Goal: Communication & Community: Participate in discussion

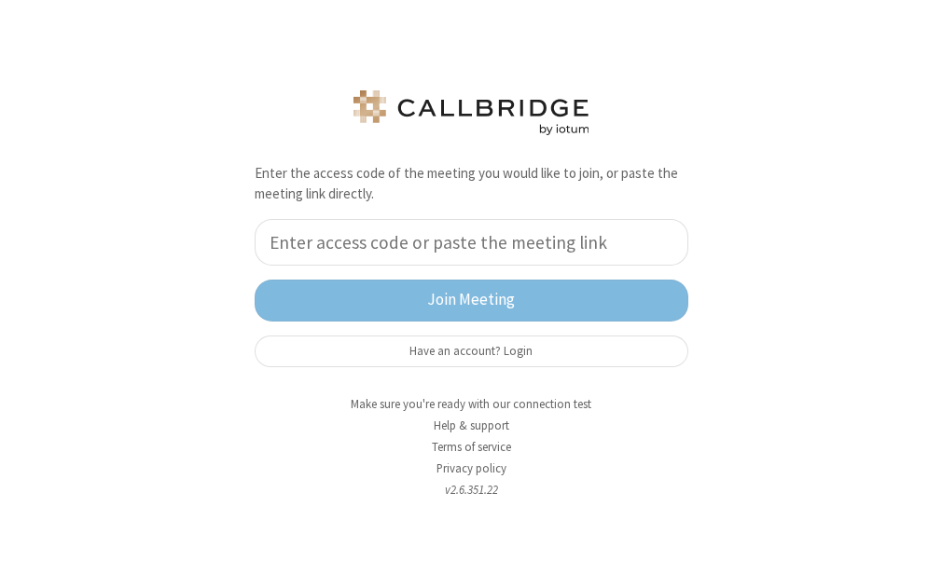
click at [304, 230] on input "tel" at bounding box center [472, 242] width 434 height 47
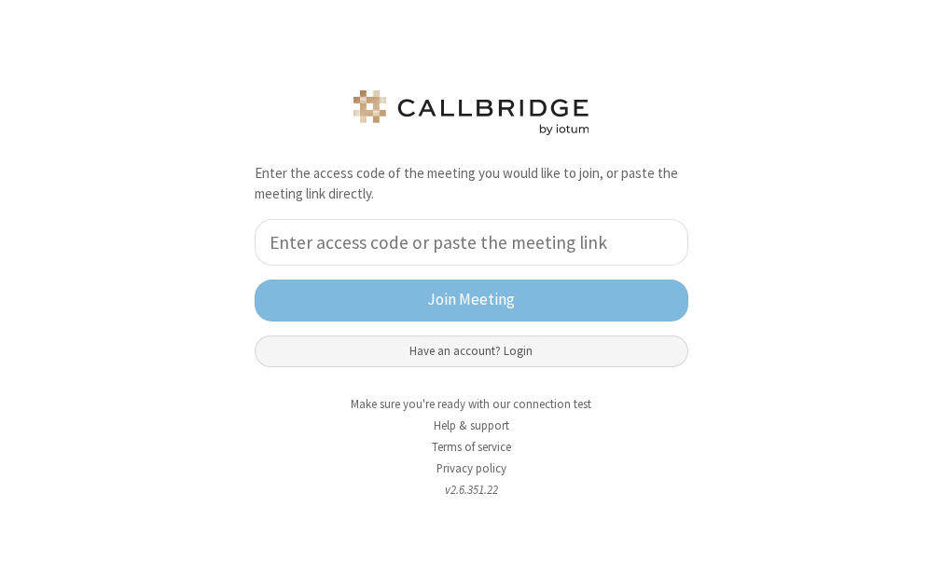
click at [416, 357] on button "Have an account? Login" at bounding box center [472, 352] width 434 height 32
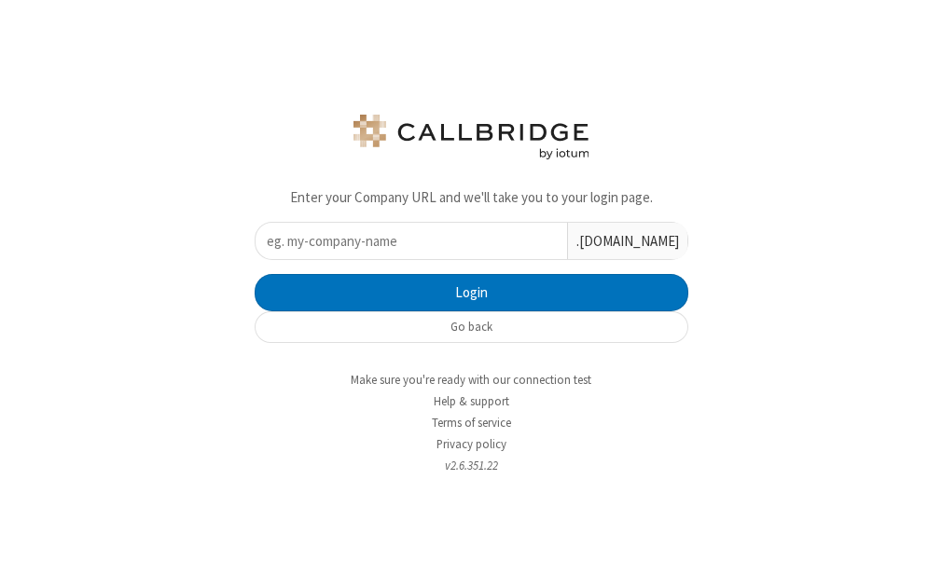
click at [407, 244] on input "text" at bounding box center [411, 241] width 311 height 36
click at [458, 240] on input "text" at bounding box center [411, 241] width 311 height 36
type input "iotum"
click at [255, 274] on button "Login" at bounding box center [472, 292] width 434 height 37
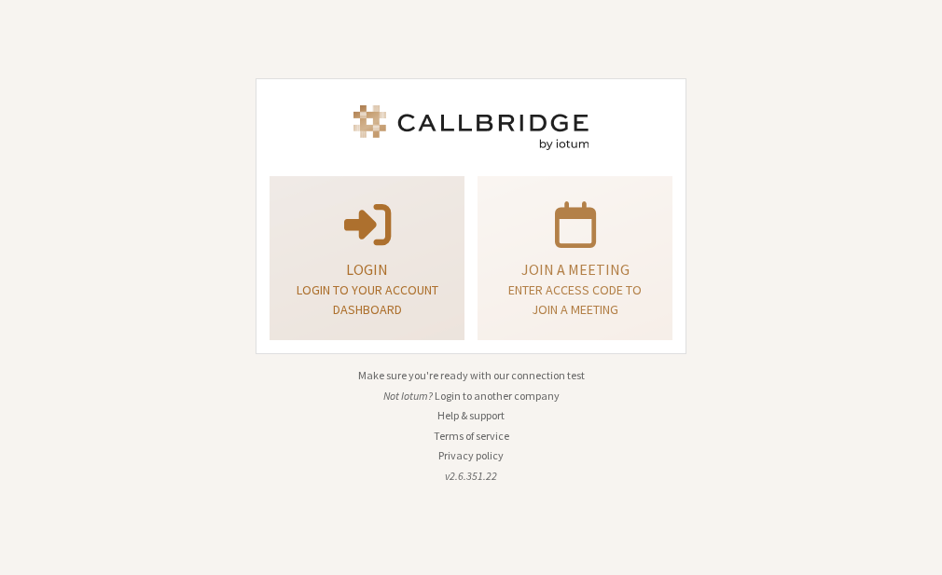
click at [390, 211] on span at bounding box center [367, 223] width 47 height 52
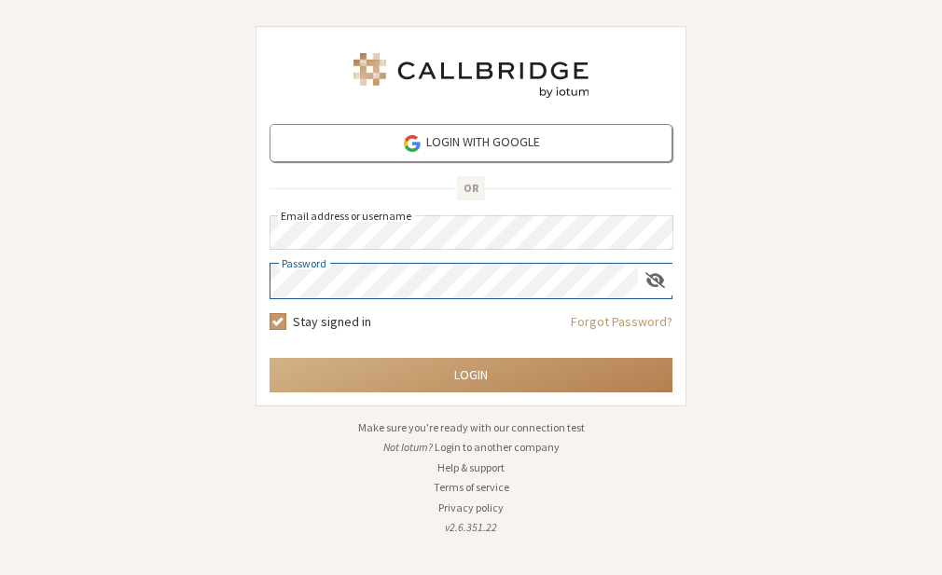
click at [269, 358] on button "Login" at bounding box center [470, 375] width 403 height 35
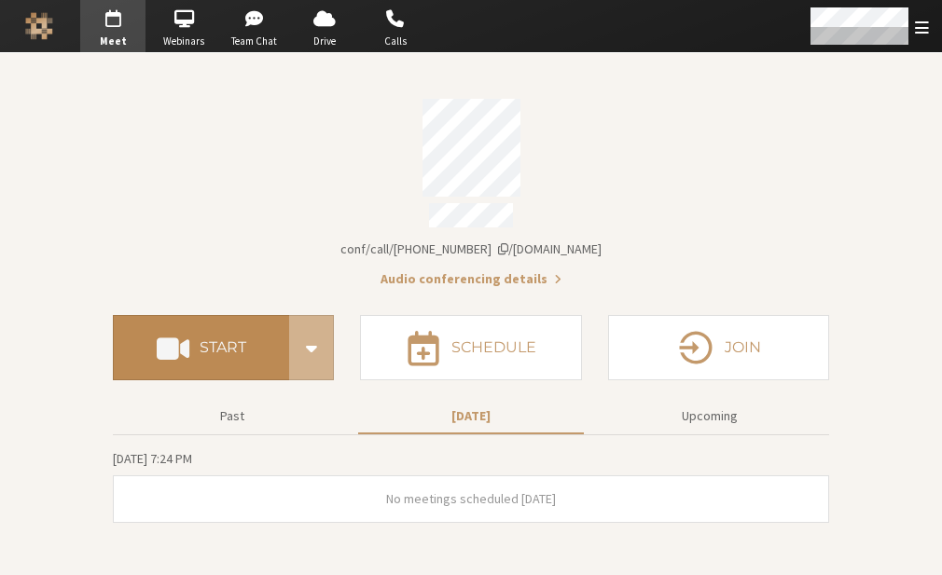
click at [234, 327] on button "Start" at bounding box center [201, 347] width 176 height 65
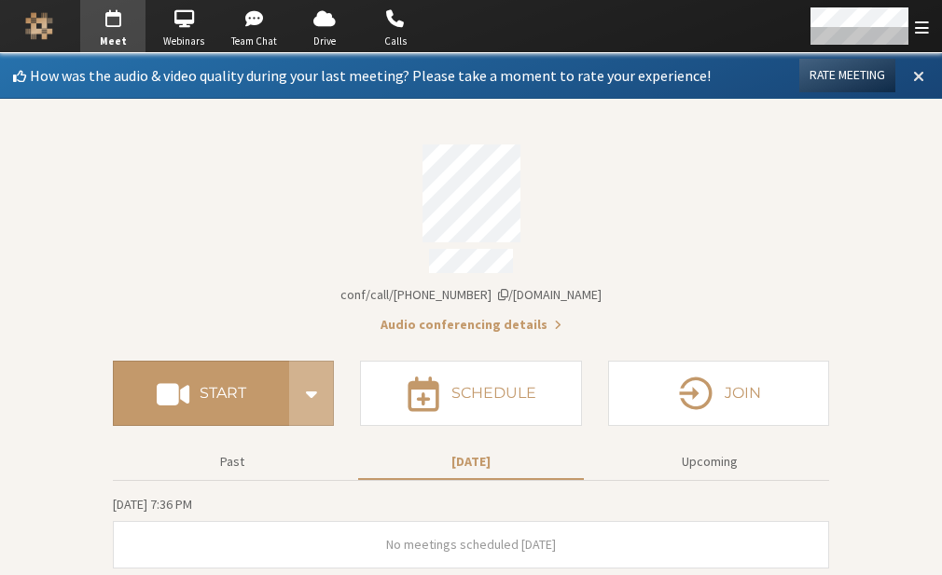
click at [914, 76] on span at bounding box center [918, 75] width 11 height 17
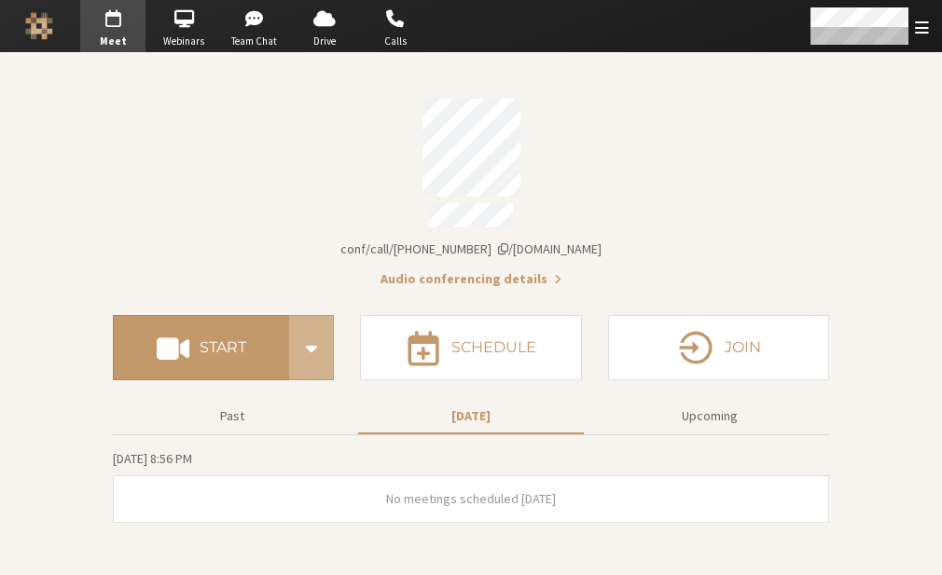
click at [782, 90] on section "Meeting link [DOMAIN_NAME]/conf/call/9168685 Audio conferencing details" at bounding box center [471, 187] width 716 height 203
click at [276, 186] on div "Account details" at bounding box center [471, 148] width 716 height 98
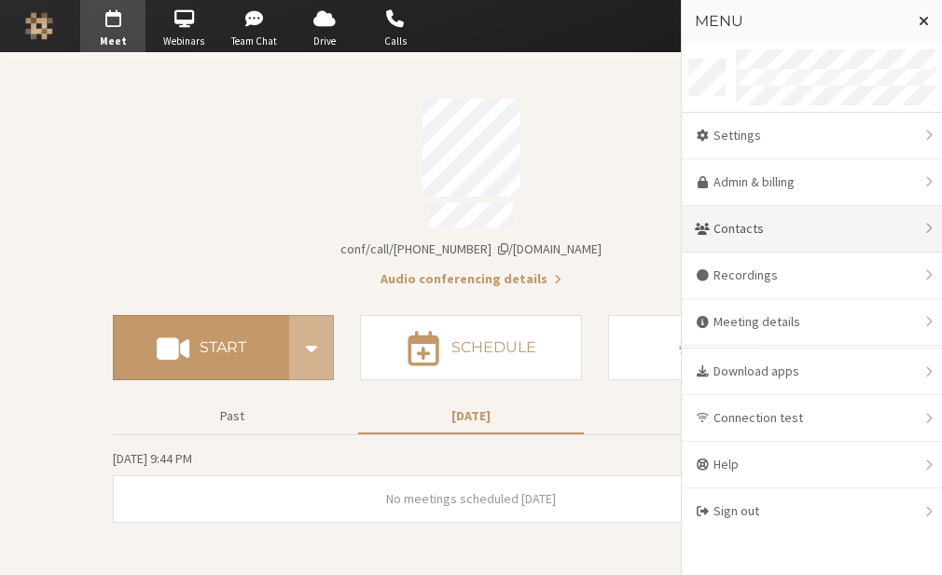
click at [789, 235] on div "Contacts" at bounding box center [812, 229] width 260 height 47
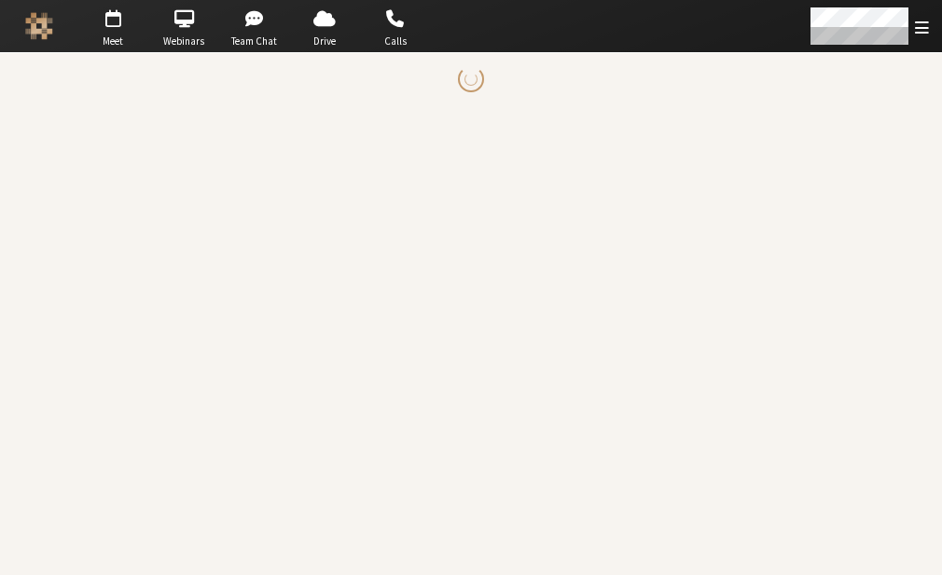
click at [789, 235] on main at bounding box center [471, 314] width 942 height 522
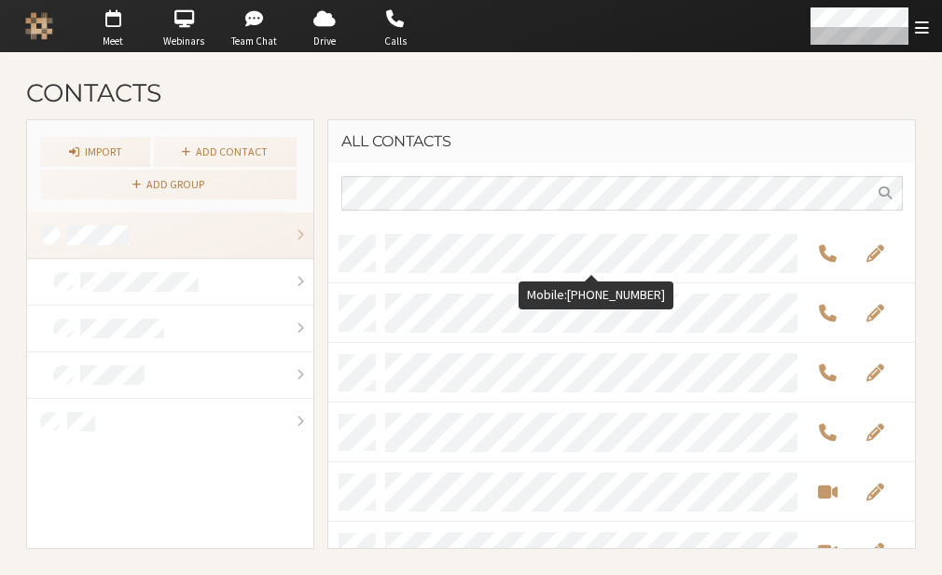
scroll to position [311, 573]
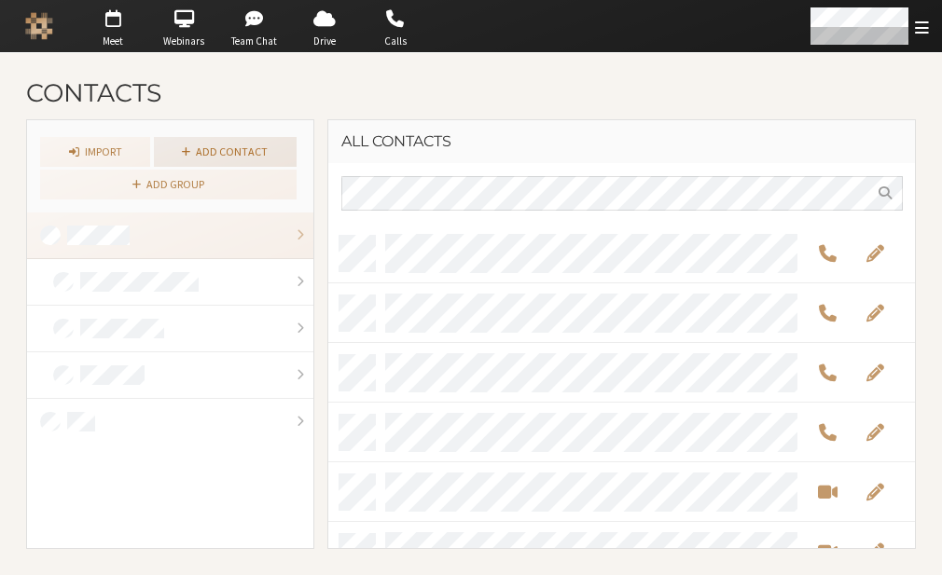
click at [218, 137] on link "Add contact" at bounding box center [225, 152] width 143 height 30
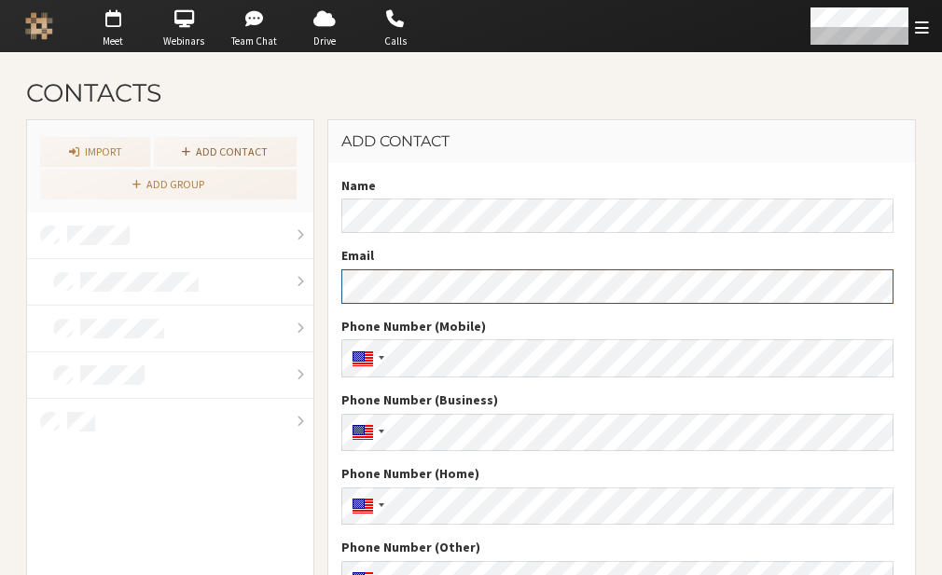
scroll to position [123, 0]
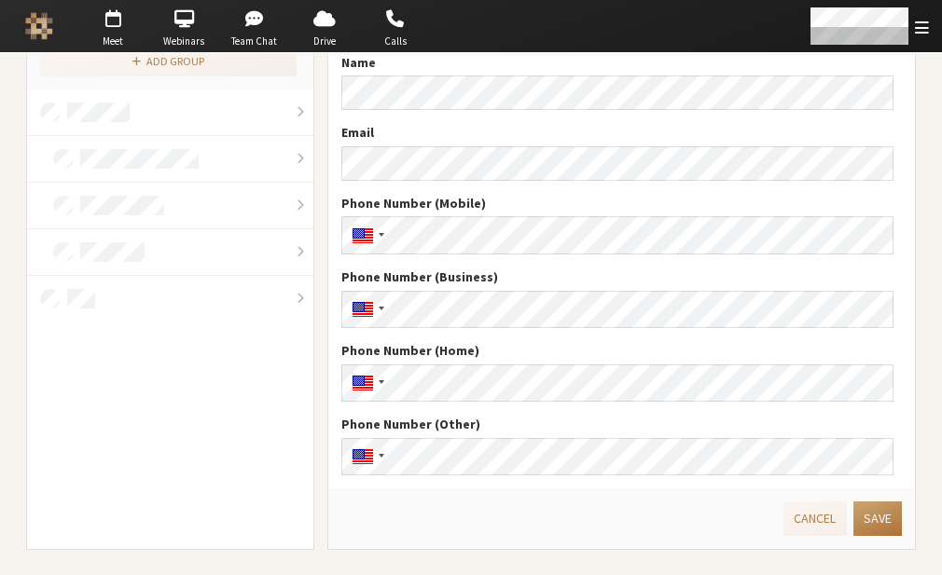
click at [853, 526] on button "Save" at bounding box center [877, 519] width 48 height 35
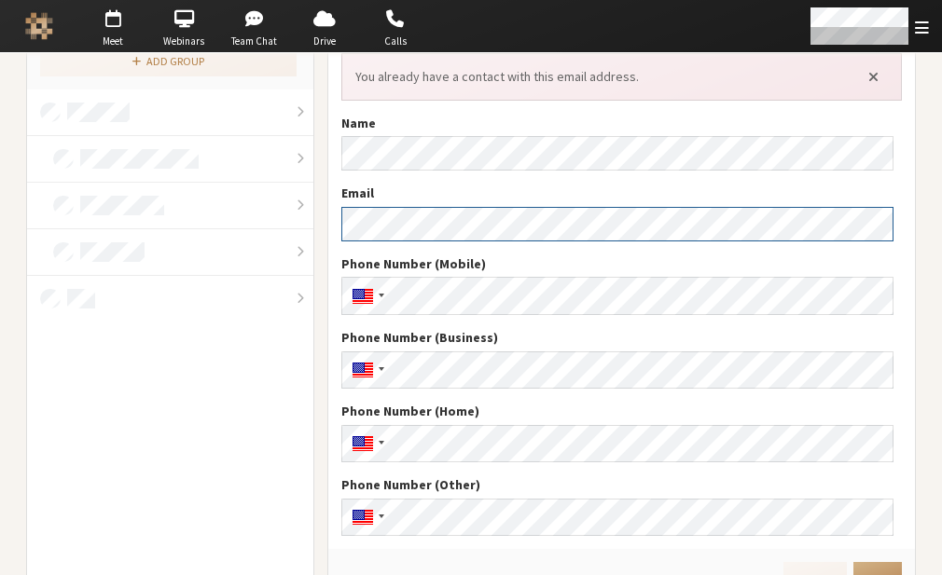
scroll to position [183, 0]
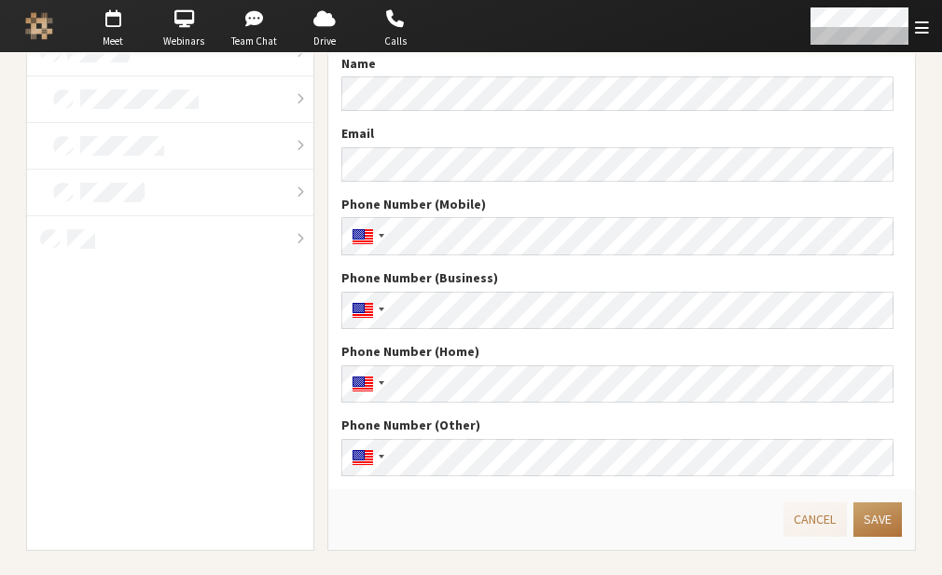
click at [862, 518] on button "Save" at bounding box center [877, 520] width 48 height 35
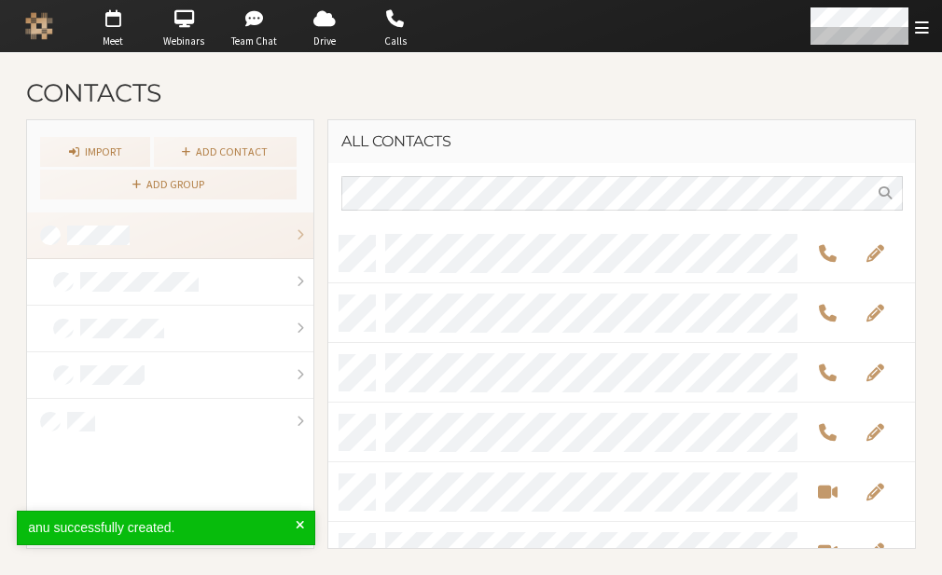
scroll to position [311, 573]
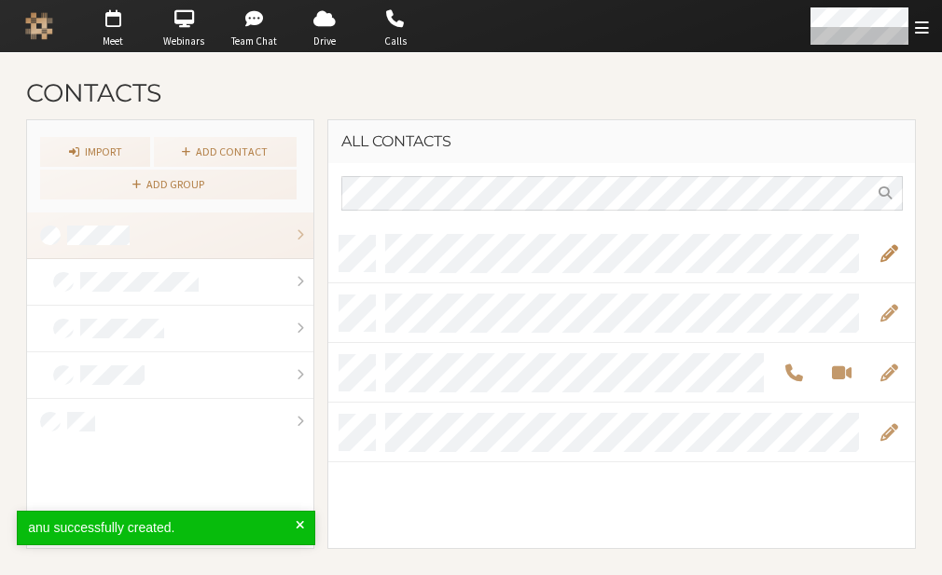
click at [884, 256] on span "Edit" at bounding box center [888, 252] width 18 height 21
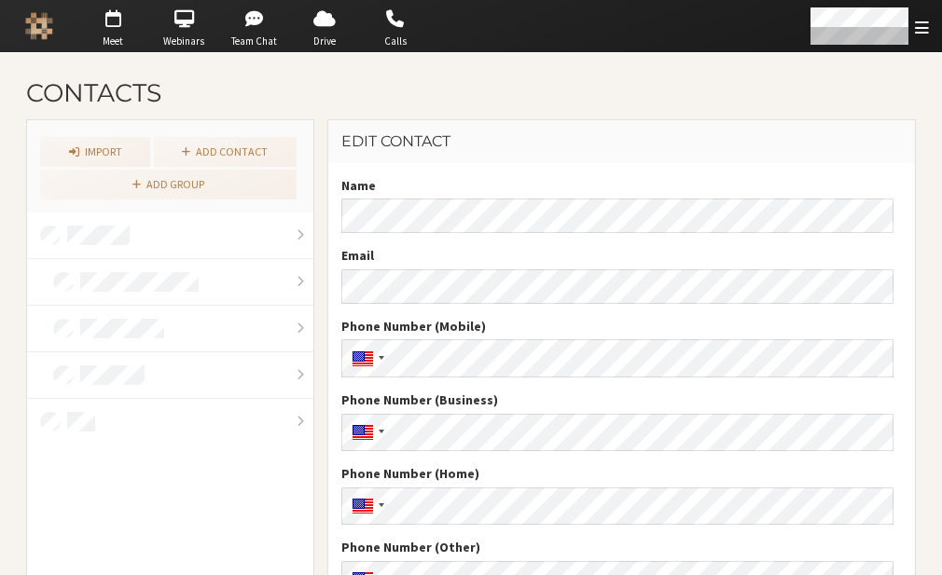
scroll to position [123, 0]
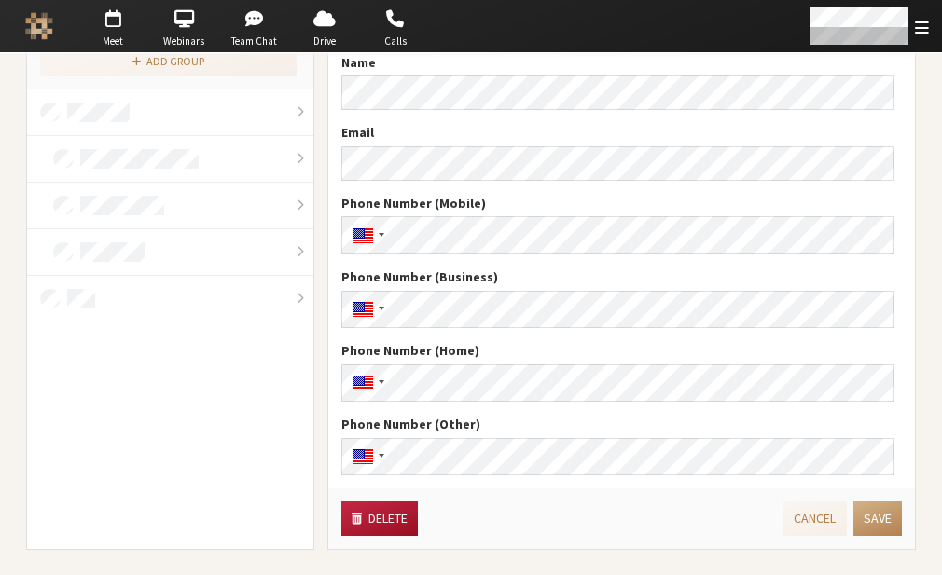
click at [394, 528] on button "Delete" at bounding box center [379, 519] width 76 height 35
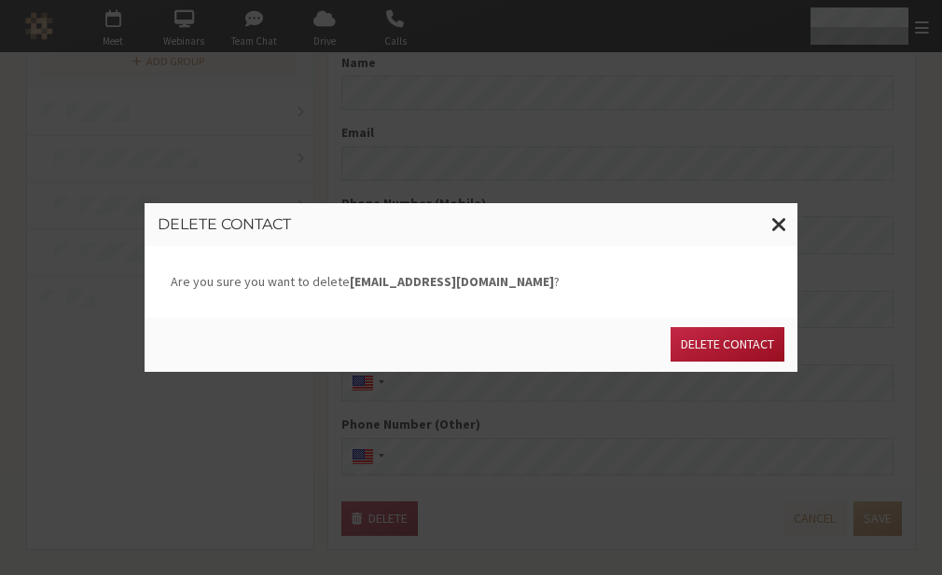
click at [710, 345] on button "Delete contact" at bounding box center [727, 344] width 114 height 35
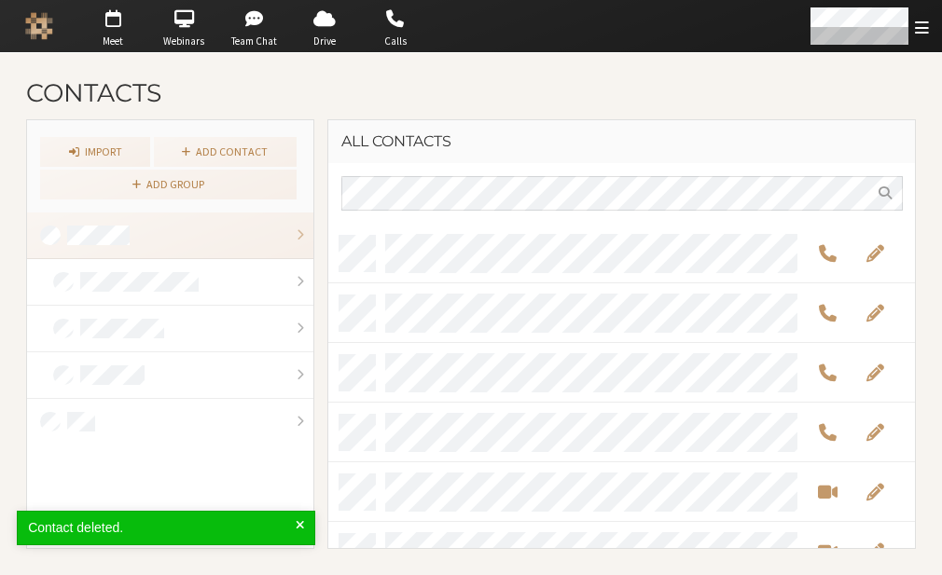
scroll to position [311, 573]
click at [297, 522] on span at bounding box center [300, 528] width 8 height 20
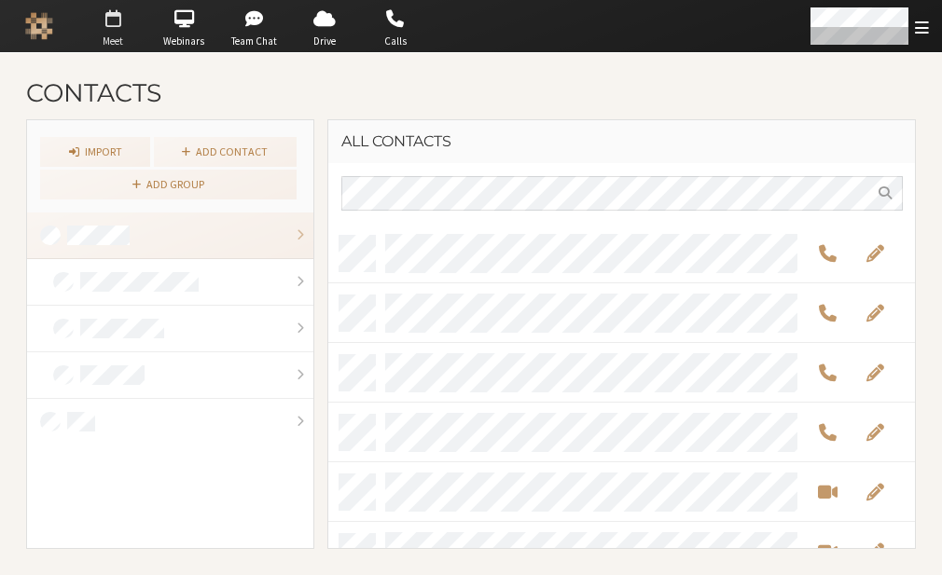
click at [121, 20] on span "button" at bounding box center [112, 19] width 65 height 30
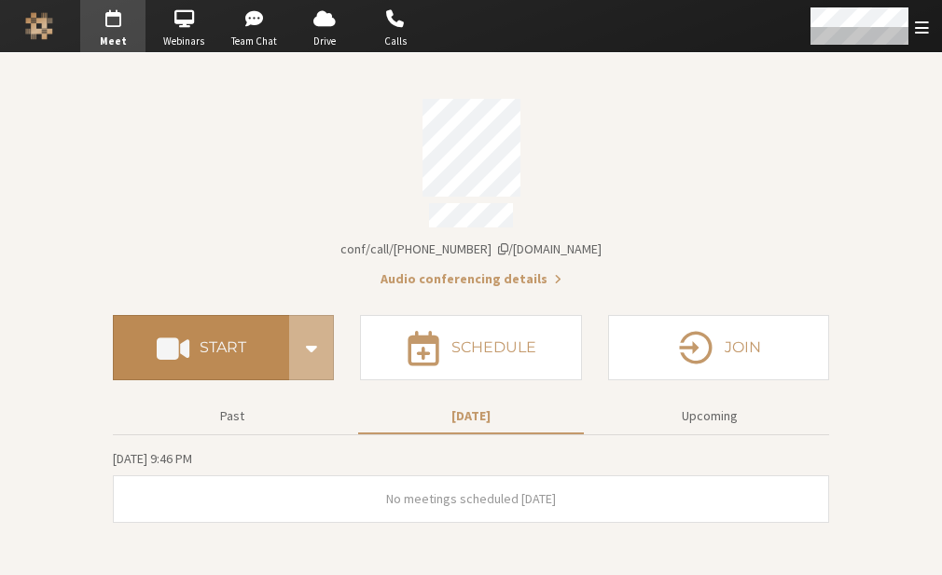
click at [256, 358] on button "Start" at bounding box center [201, 347] width 176 height 65
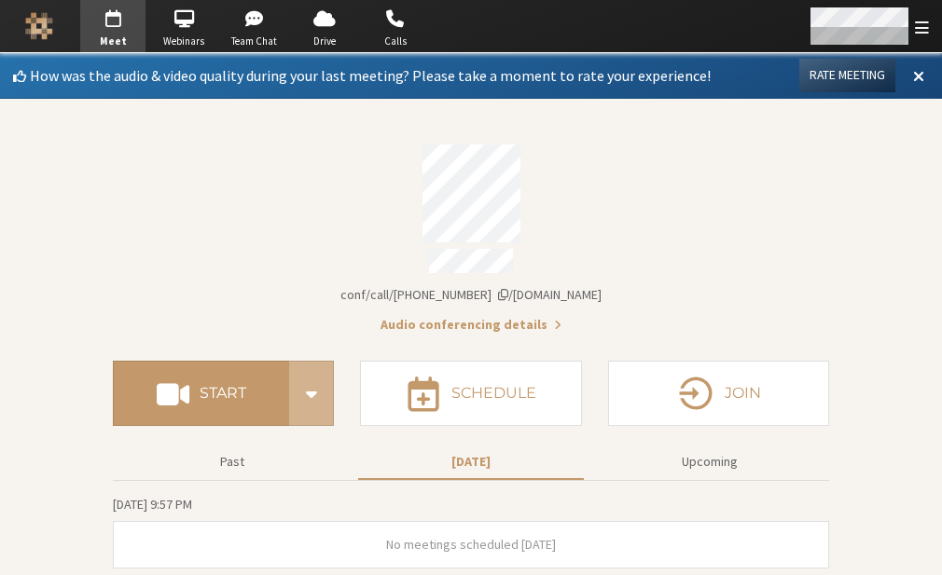
click at [917, 16] on div "Open menu" at bounding box center [922, 26] width 14 height 21
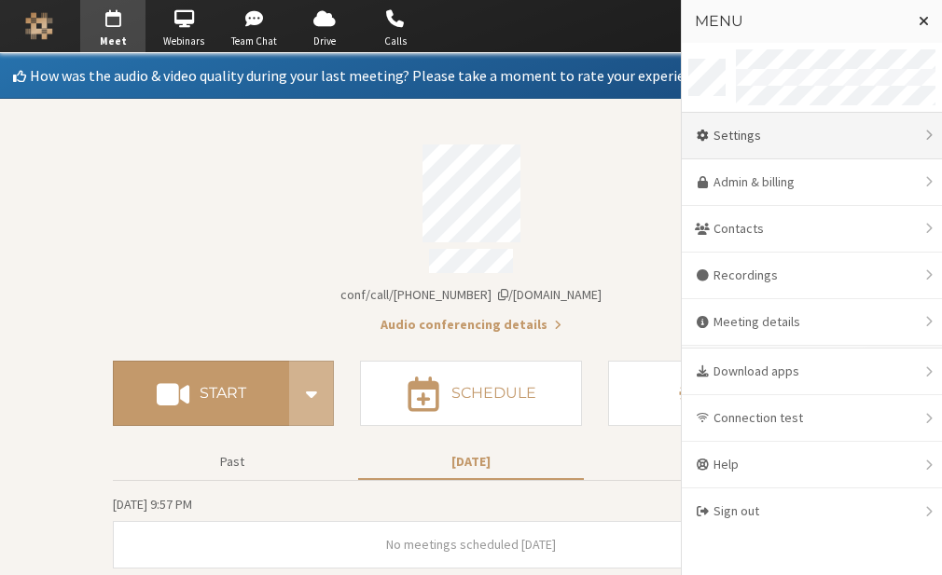
click at [791, 148] on div "Settings" at bounding box center [812, 136] width 260 height 47
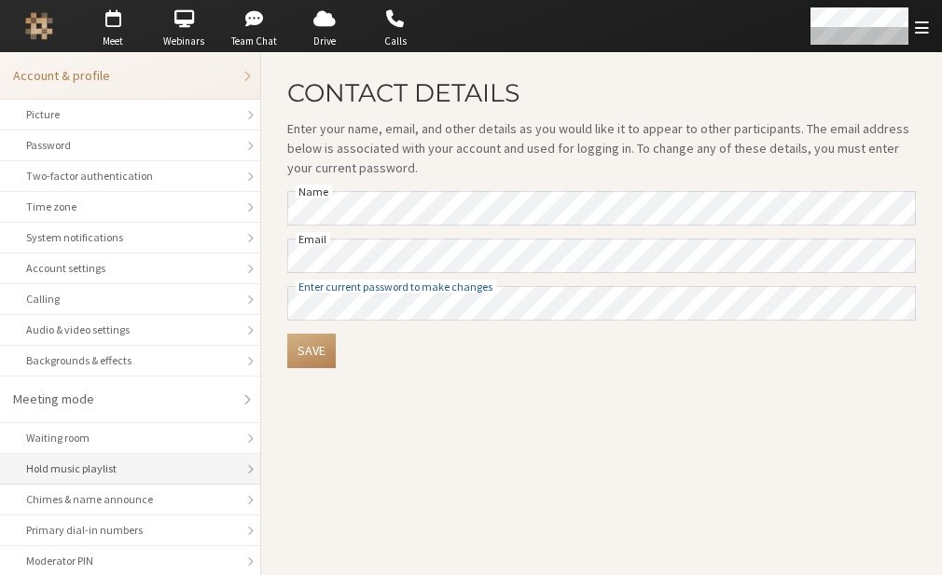
click at [127, 476] on li "Hold music playlist" at bounding box center [130, 469] width 260 height 31
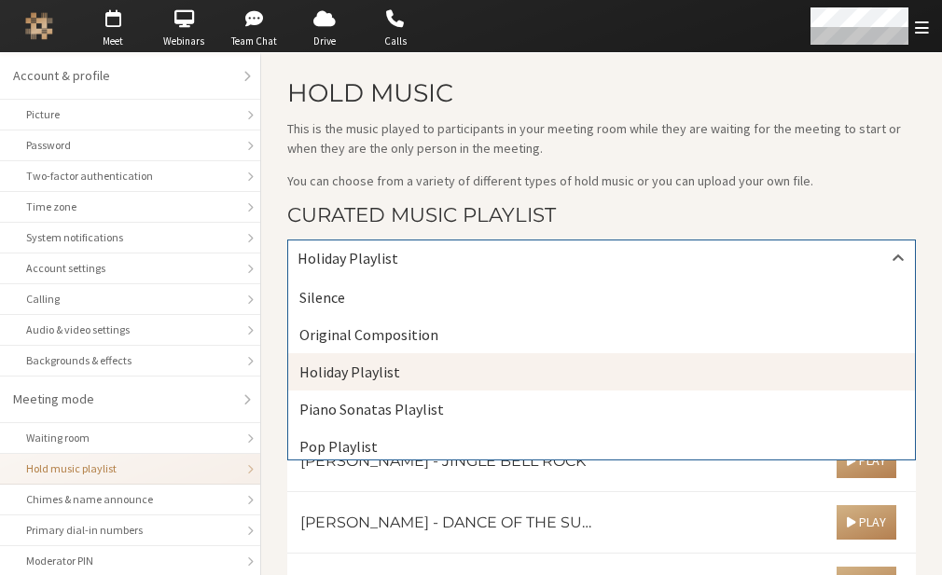
click at [716, 268] on div "Holiday Playlist" at bounding box center [601, 258] width 627 height 35
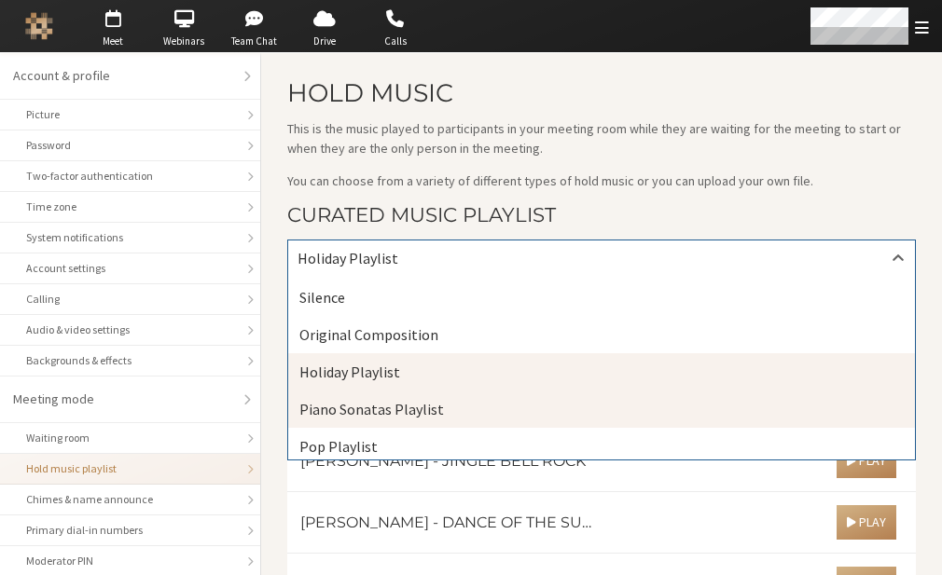
click at [558, 403] on div "Piano Sonatas Playlist" at bounding box center [601, 409] width 627 height 37
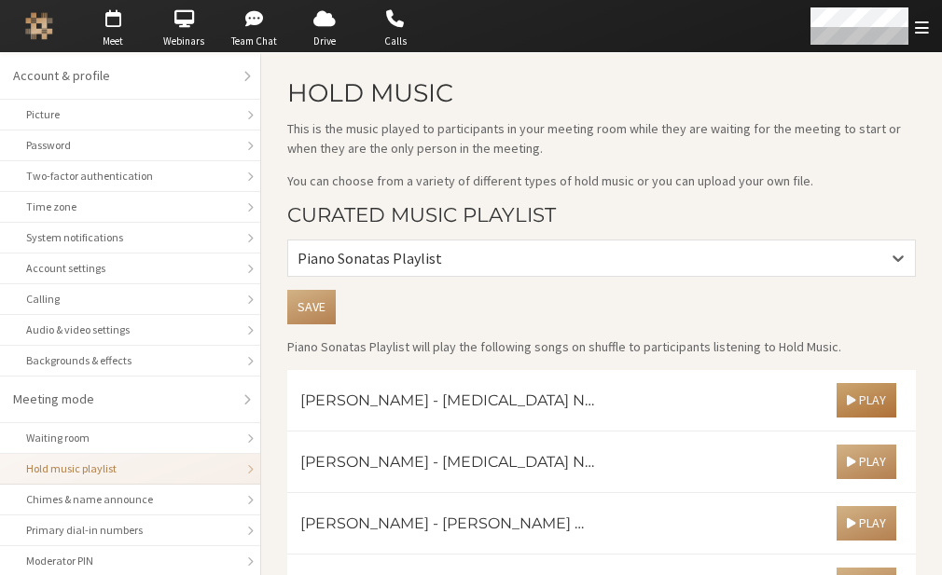
click at [836, 399] on button "Play" at bounding box center [866, 400] width 60 height 35
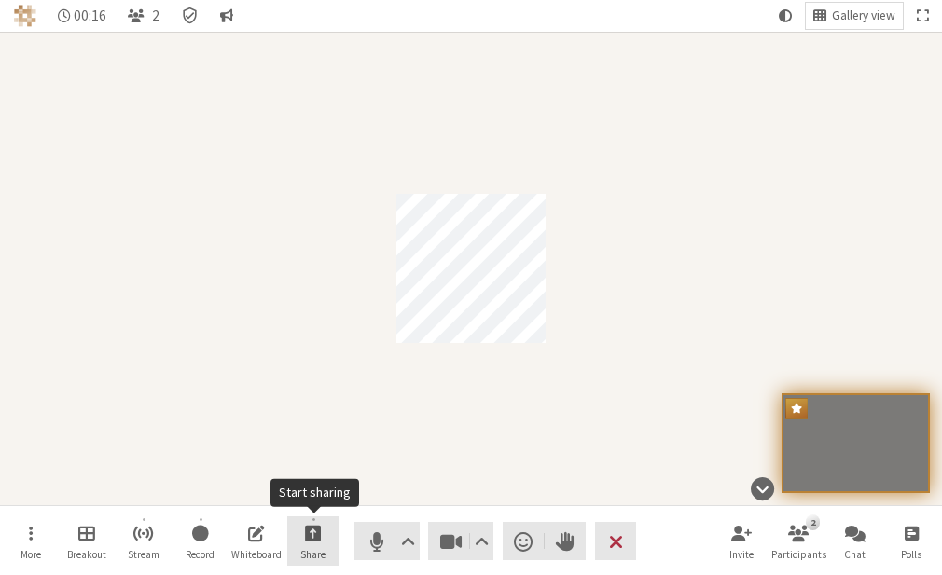
click at [322, 546] on button "Share" at bounding box center [313, 542] width 52 height 50
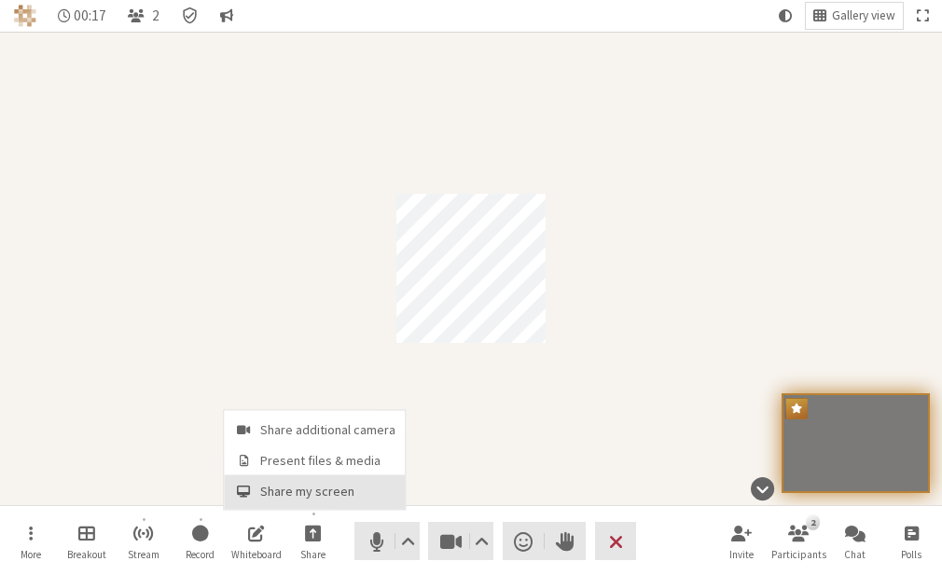
click at [283, 492] on span "Share my screen" at bounding box center [327, 492] width 135 height 14
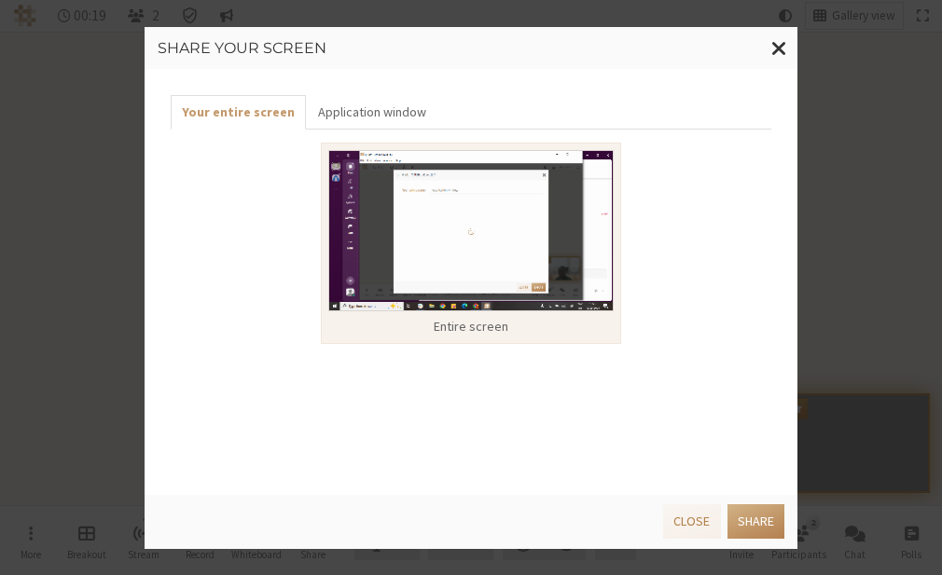
click at [415, 258] on img at bounding box center [470, 230] width 285 height 161
click at [759, 518] on button "Share" at bounding box center [755, 521] width 57 height 35
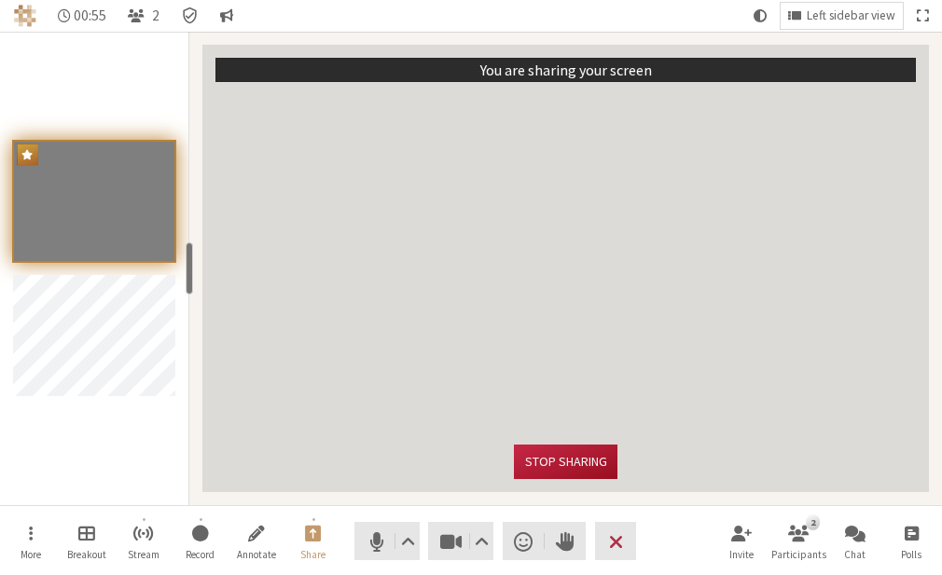
click at [556, 455] on button "Stop sharing" at bounding box center [565, 462] width 103 height 35
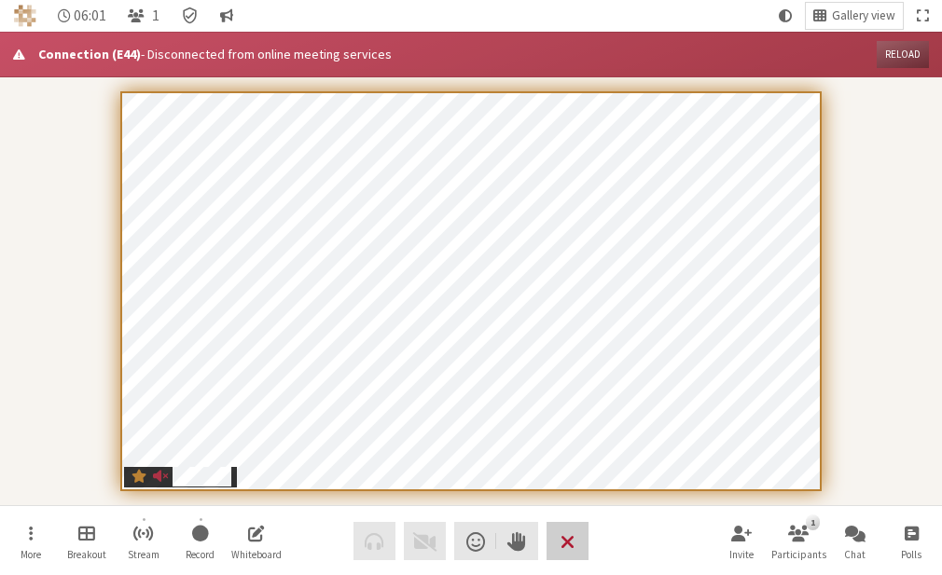
click at [574, 536] on span "End or leave meeting" at bounding box center [567, 542] width 14 height 26
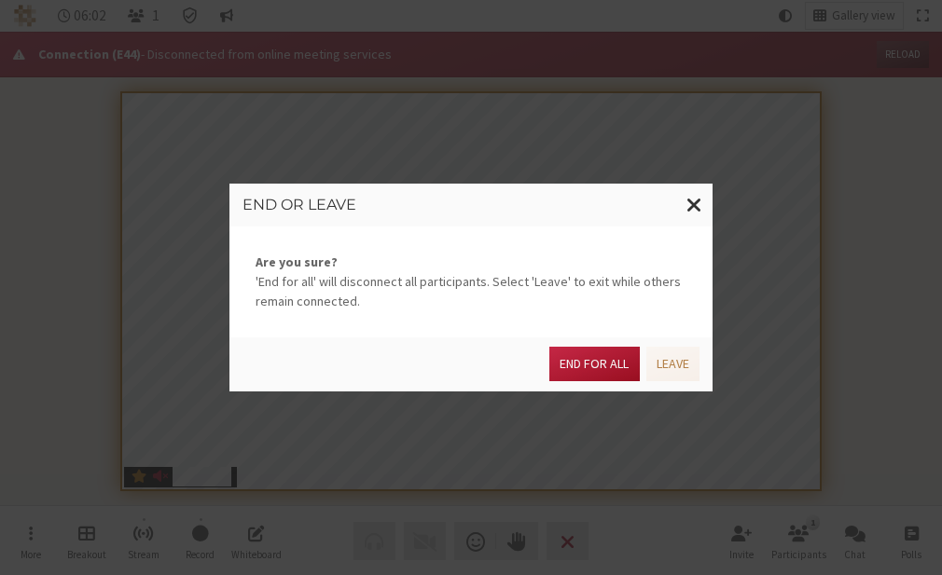
click at [611, 364] on button "End for all" at bounding box center [594, 364] width 90 height 35
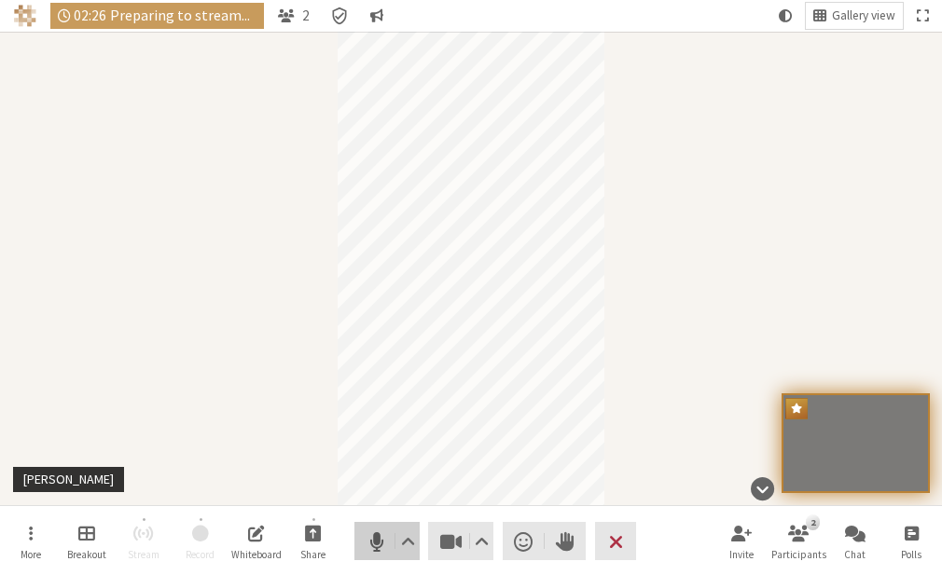
click at [377, 532] on span "Mute (Alt+A)" at bounding box center [377, 542] width 26 height 26
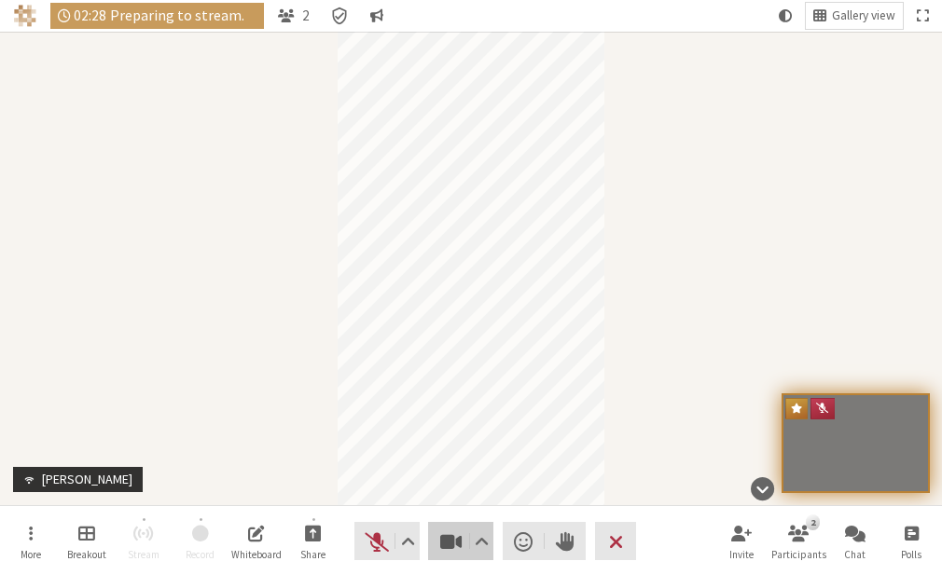
click at [457, 552] on span "Stop video (Alt+V)" at bounding box center [450, 542] width 26 height 26
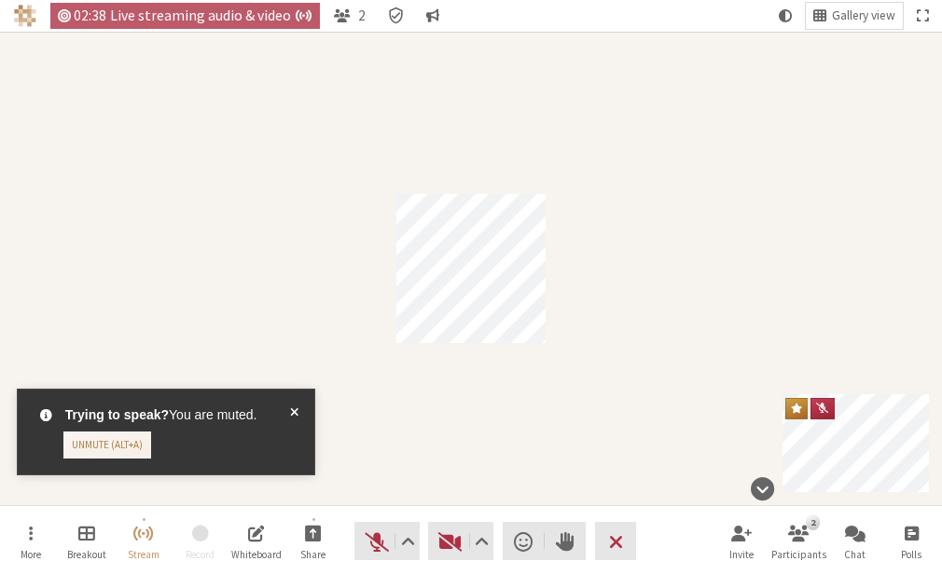
click at [293, 415] on span at bounding box center [294, 432] width 8 height 53
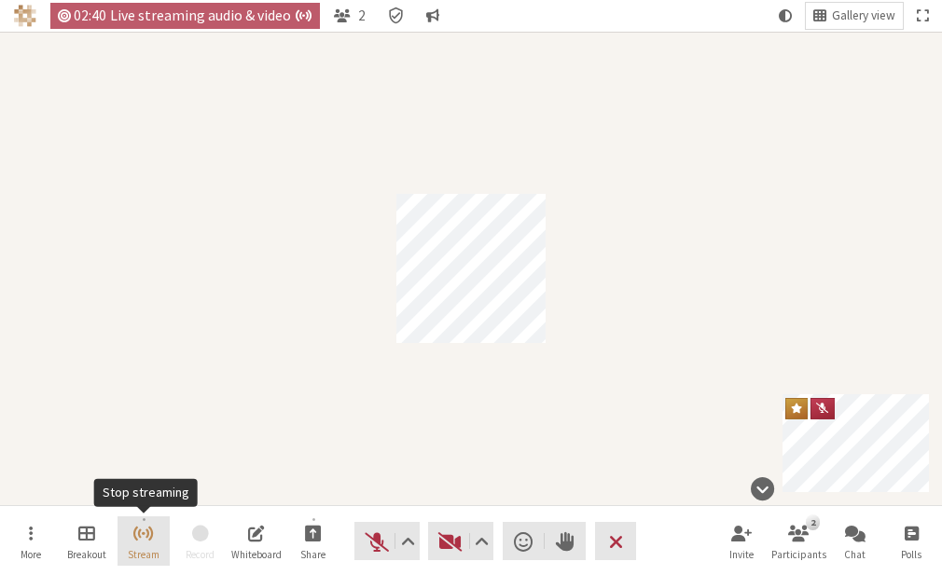
click at [147, 522] on span "Stop streaming" at bounding box center [142, 532] width 21 height 21
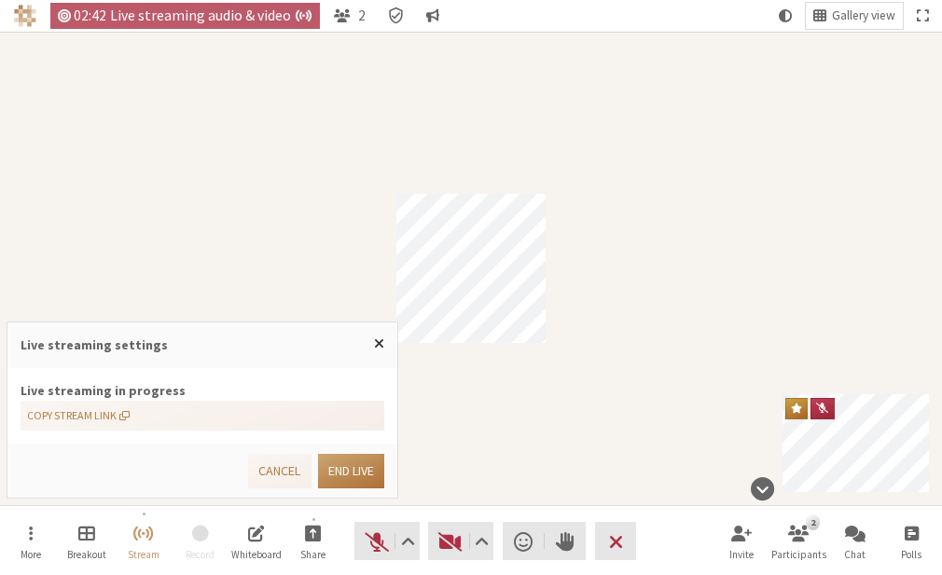
click at [341, 465] on button "End live" at bounding box center [351, 471] width 66 height 35
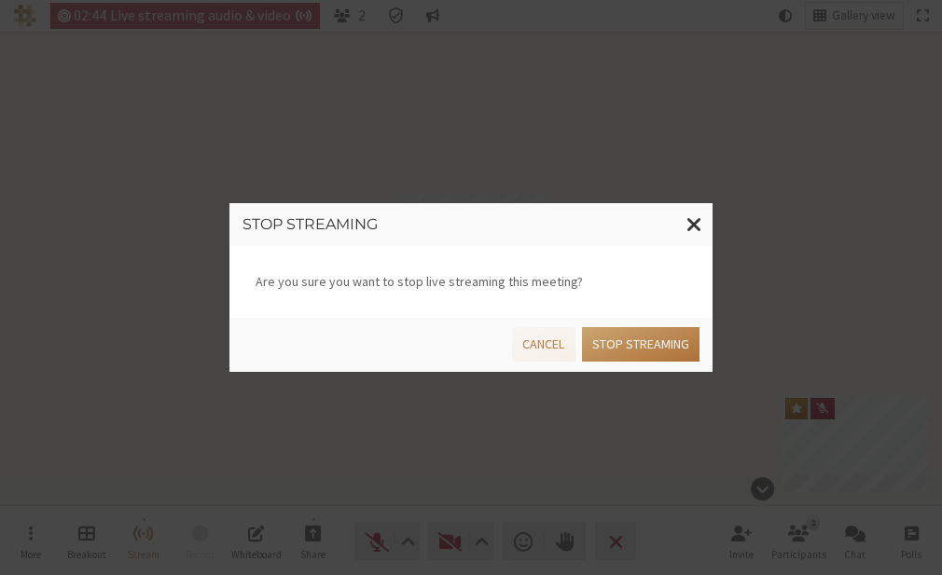
click at [640, 336] on button "Stop streaming" at bounding box center [640, 344] width 117 height 35
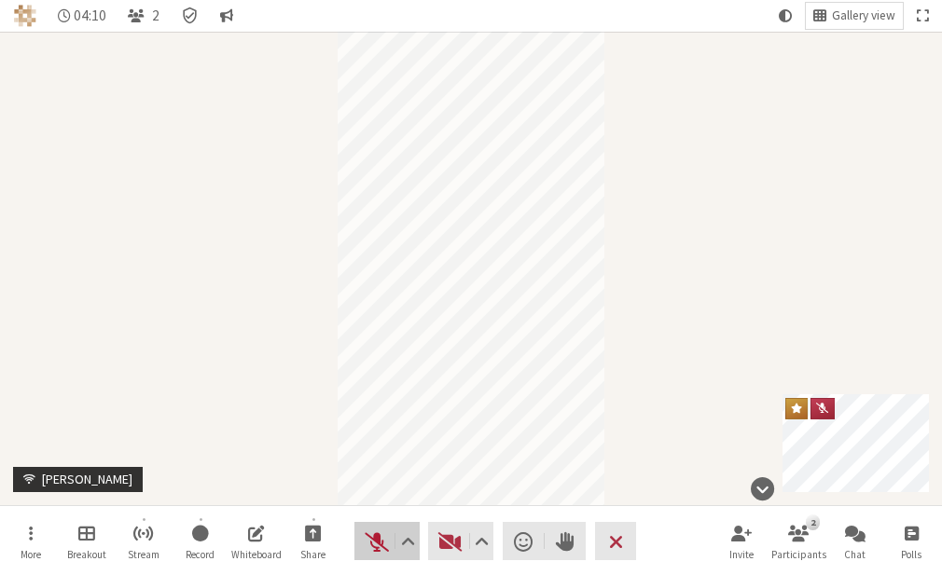
click at [377, 550] on span "Unmute (Alt+A)" at bounding box center [377, 542] width 26 height 26
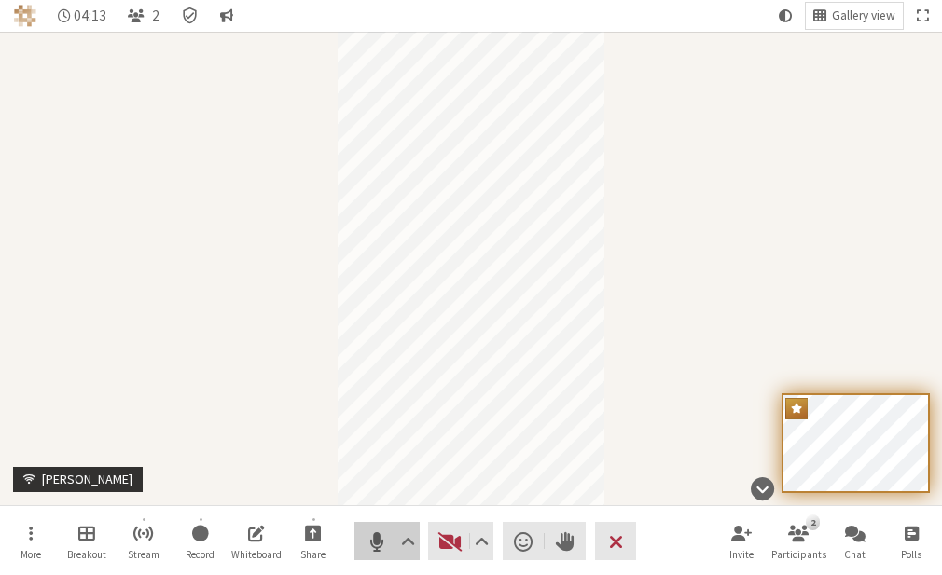
click at [377, 550] on span "Mute (Alt+A)" at bounding box center [377, 542] width 26 height 26
click at [442, 546] on span "Start video (Alt+V)" at bounding box center [450, 542] width 26 height 26
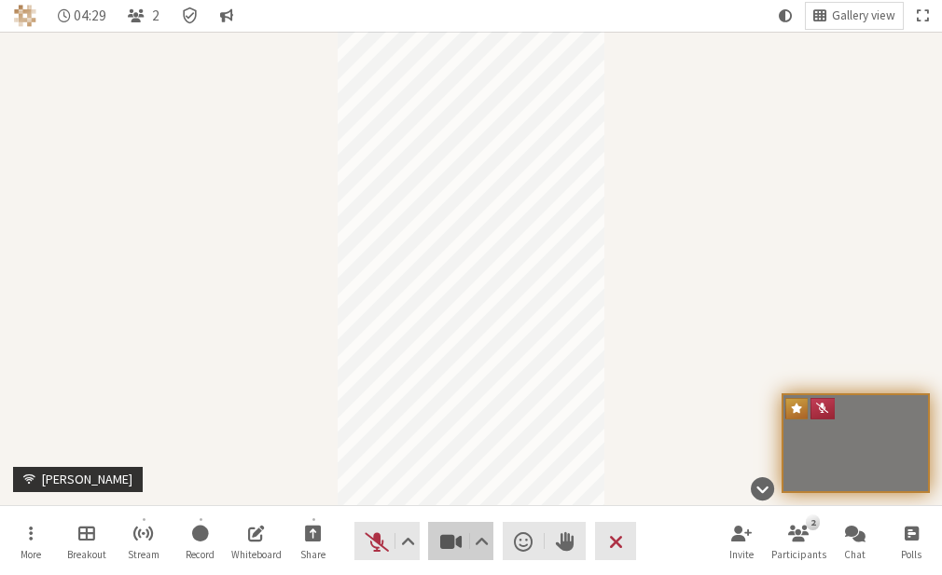
click at [442, 546] on span "Stop video (Alt+V)" at bounding box center [450, 542] width 26 height 26
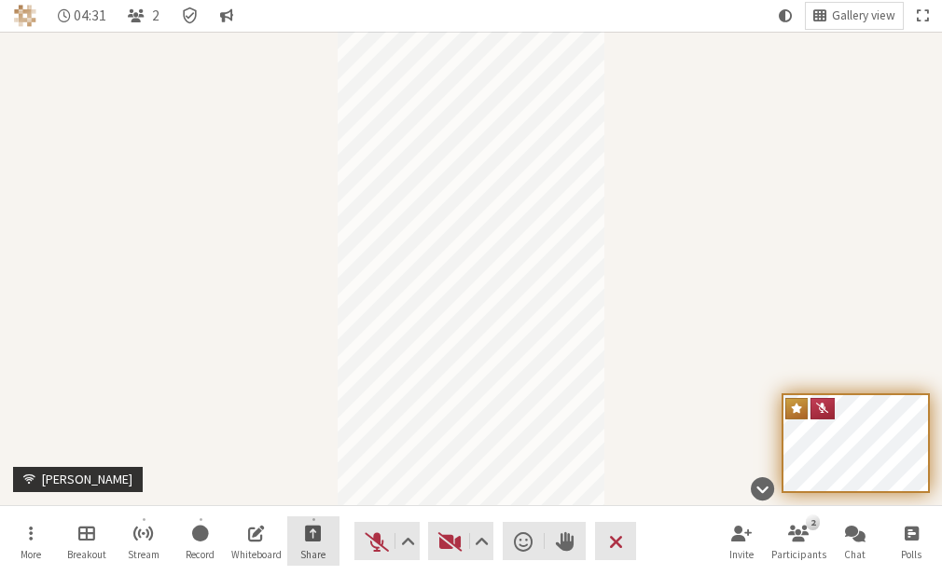
click at [330, 545] on button "Share" at bounding box center [313, 542] width 52 height 50
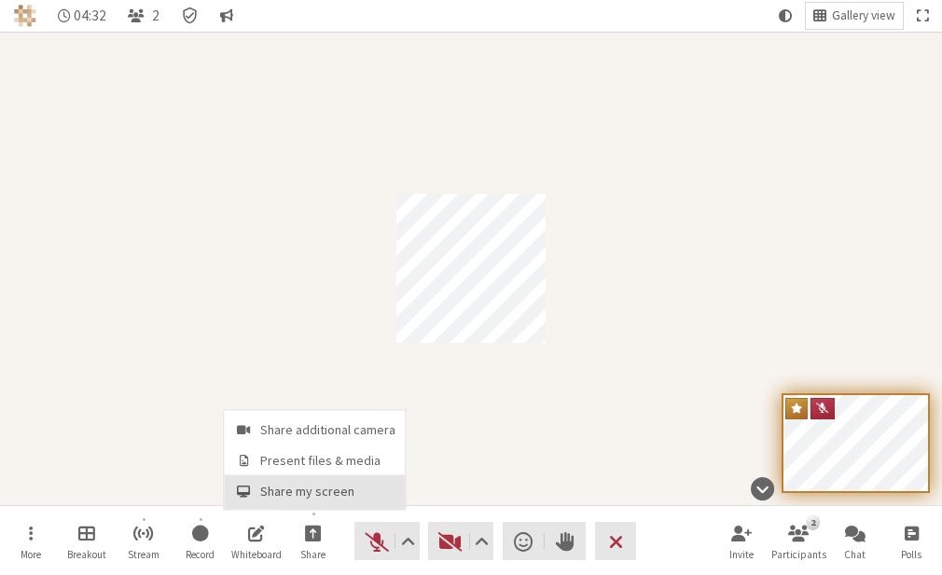
click at [289, 477] on button "Share my screen" at bounding box center [314, 493] width 181 height 34
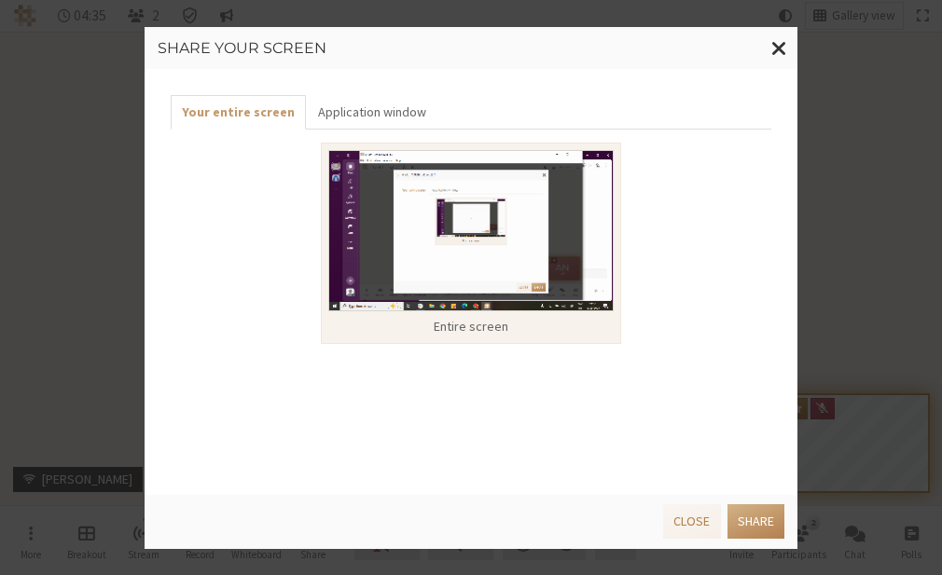
click at [490, 272] on img at bounding box center [470, 230] width 285 height 161
click at [755, 523] on button "Share" at bounding box center [755, 521] width 57 height 35
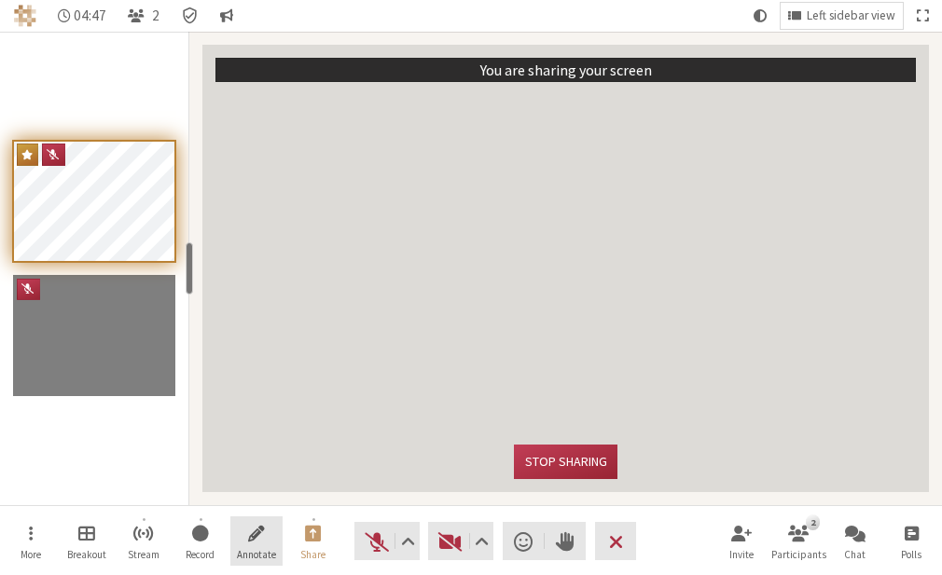
click at [252, 529] on span "Start annotating shared screen" at bounding box center [256, 532] width 17 height 21
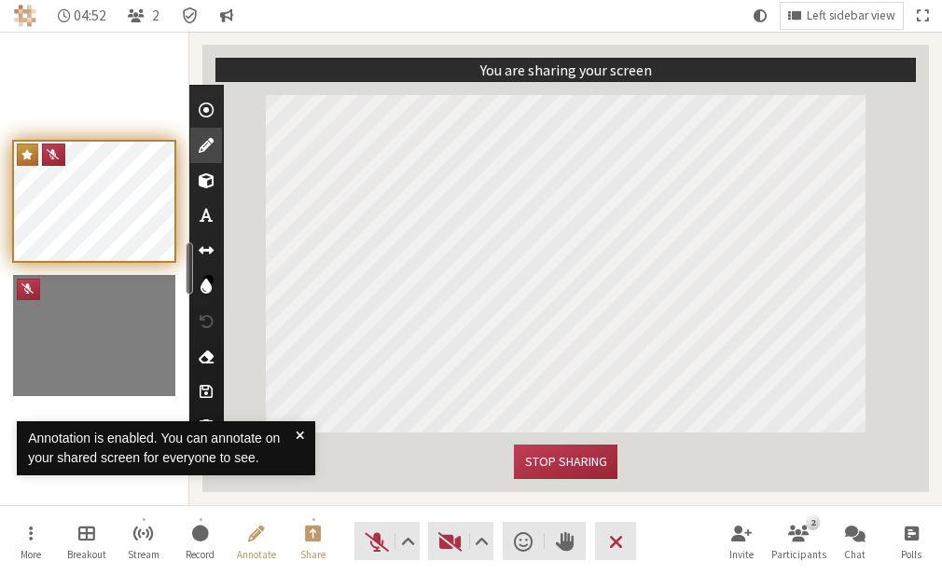
click at [209, 216] on span "Use text tool" at bounding box center [206, 215] width 13 height 19
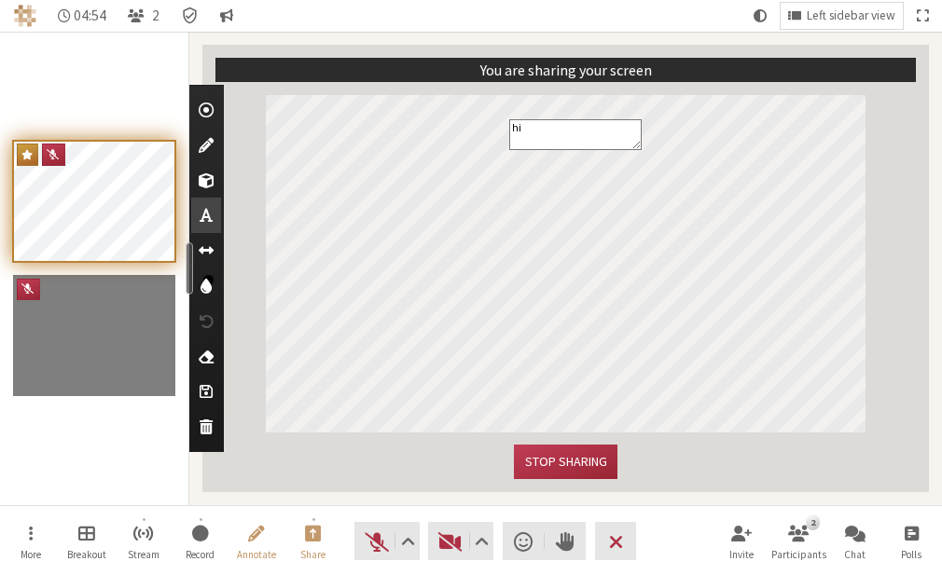
type textarea "hi"
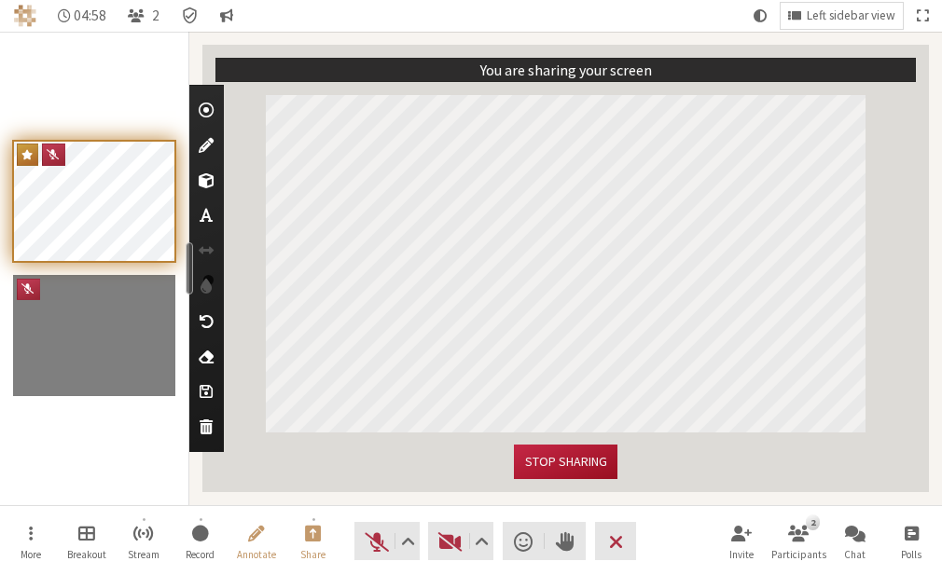
click at [552, 449] on button "Stop sharing" at bounding box center [565, 462] width 103 height 35
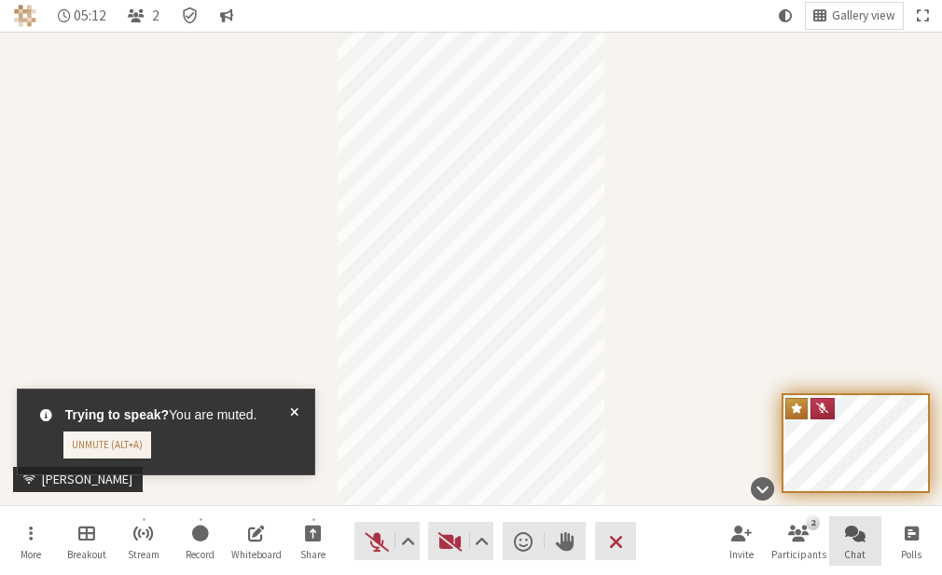
click at [864, 541] on span "Open chat" at bounding box center [855, 532] width 21 height 21
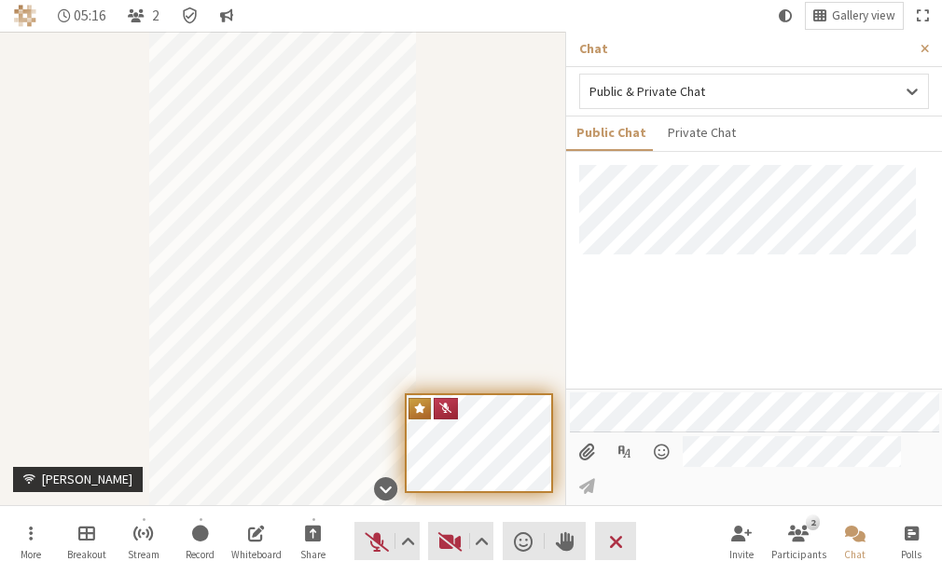
click at [579, 468] on input "File picker" at bounding box center [587, 452] width 35 height 32
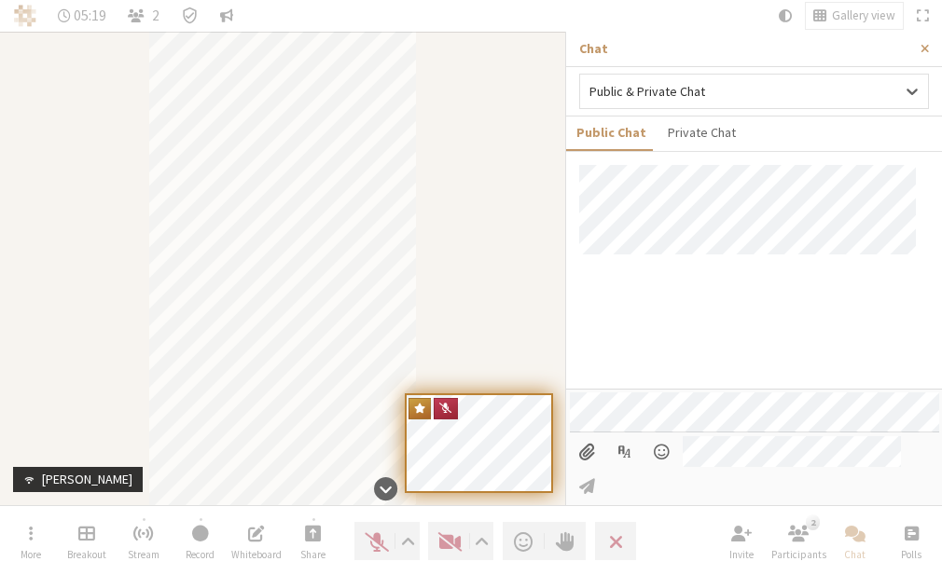
type input "C:\fakepath\IMG_0284.PNG"
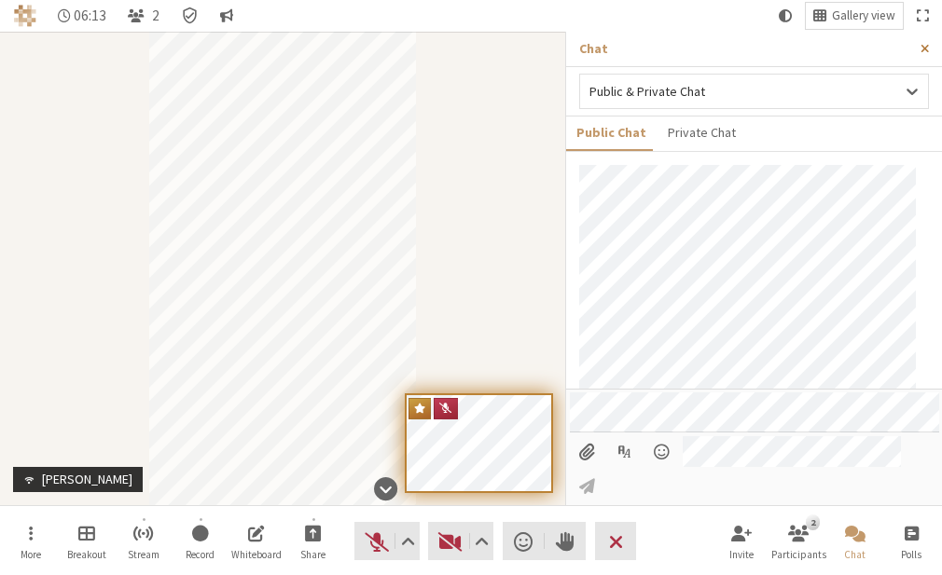
click at [921, 48] on span "Close sidebar" at bounding box center [924, 49] width 8 height 14
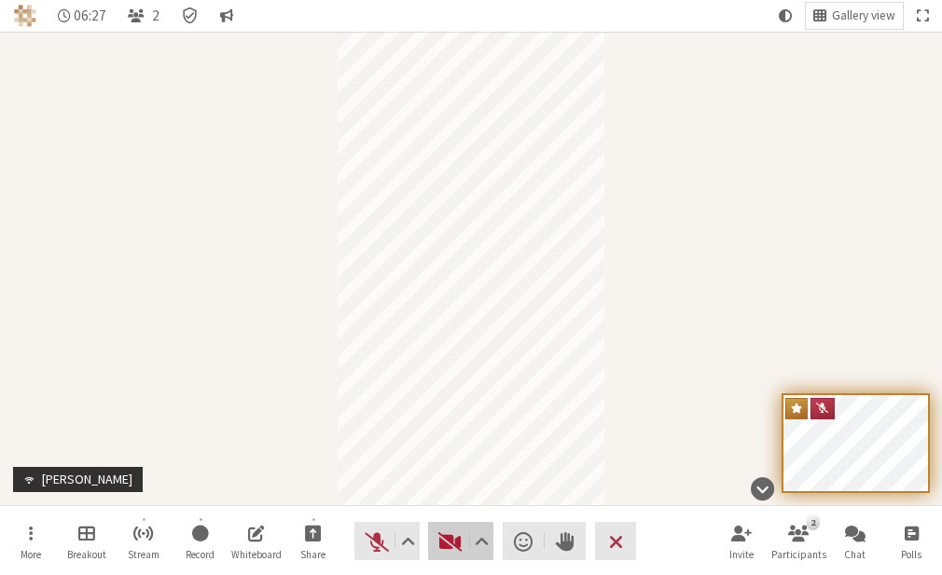
click at [445, 542] on span "Start video (Alt+V)" at bounding box center [450, 542] width 26 height 26
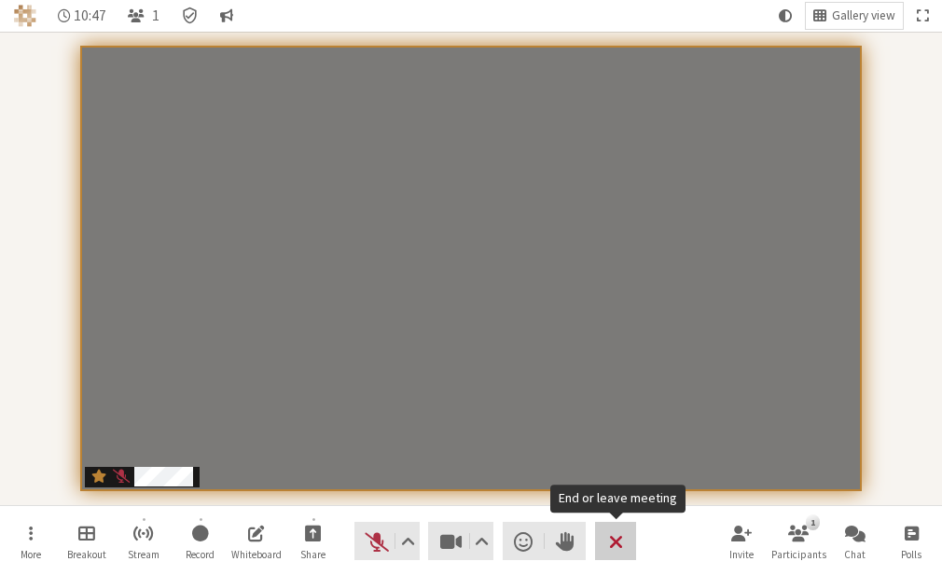
click at [627, 526] on button "Leave" at bounding box center [616, 541] width 42 height 38
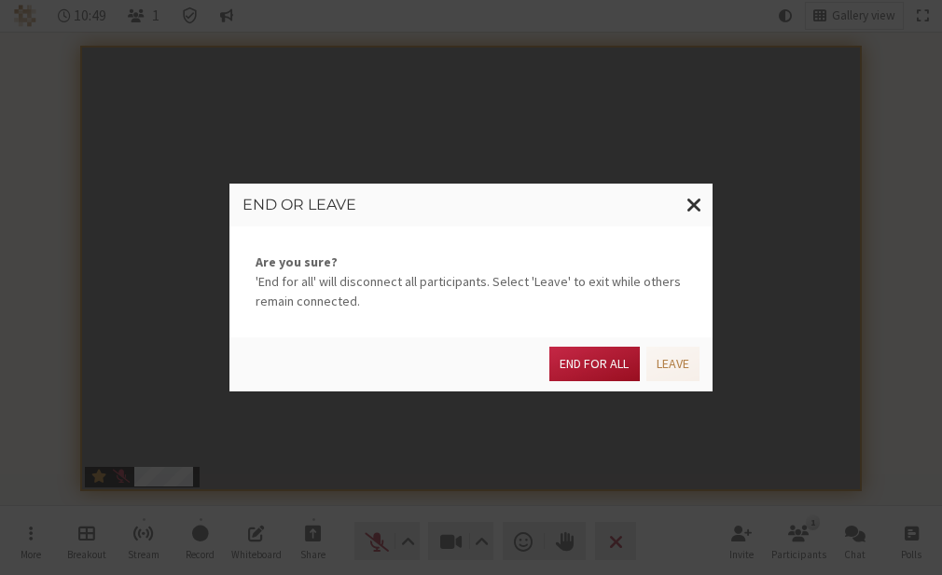
click at [593, 358] on button "End for all" at bounding box center [594, 364] width 90 height 35
